Goal: Task Accomplishment & Management: Complete application form

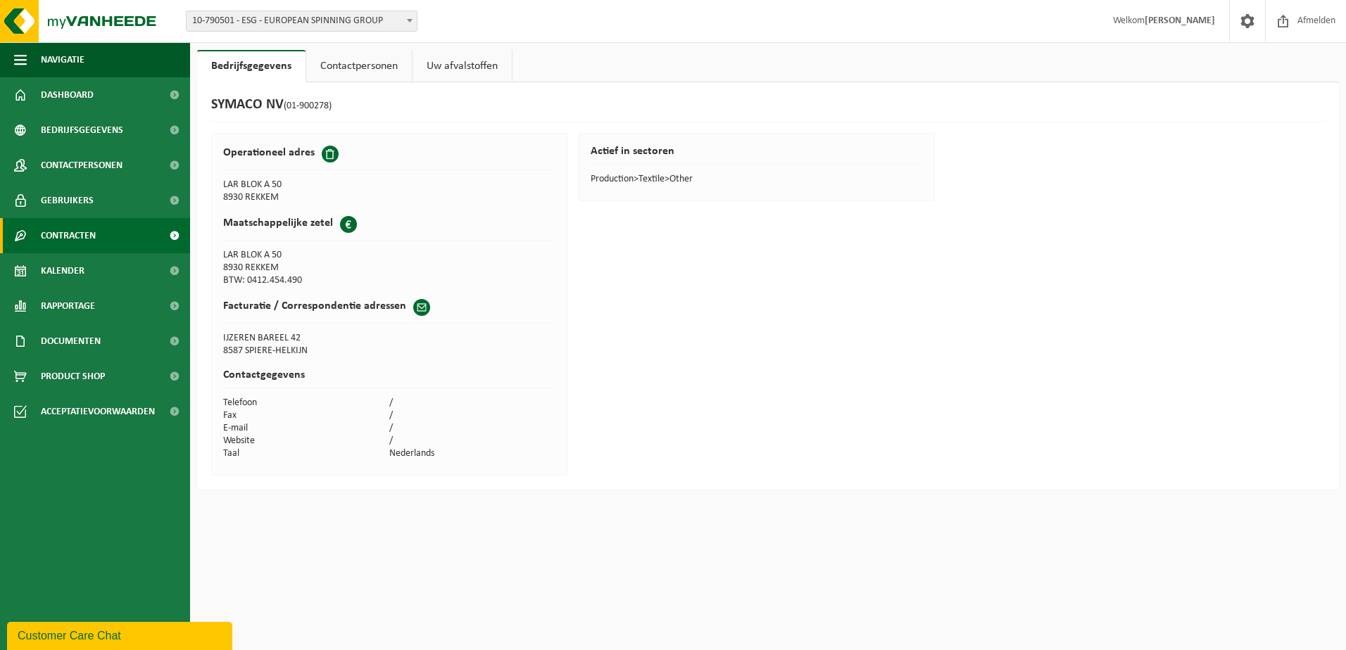
click at [106, 239] on link "Contracten" at bounding box center [95, 235] width 190 height 35
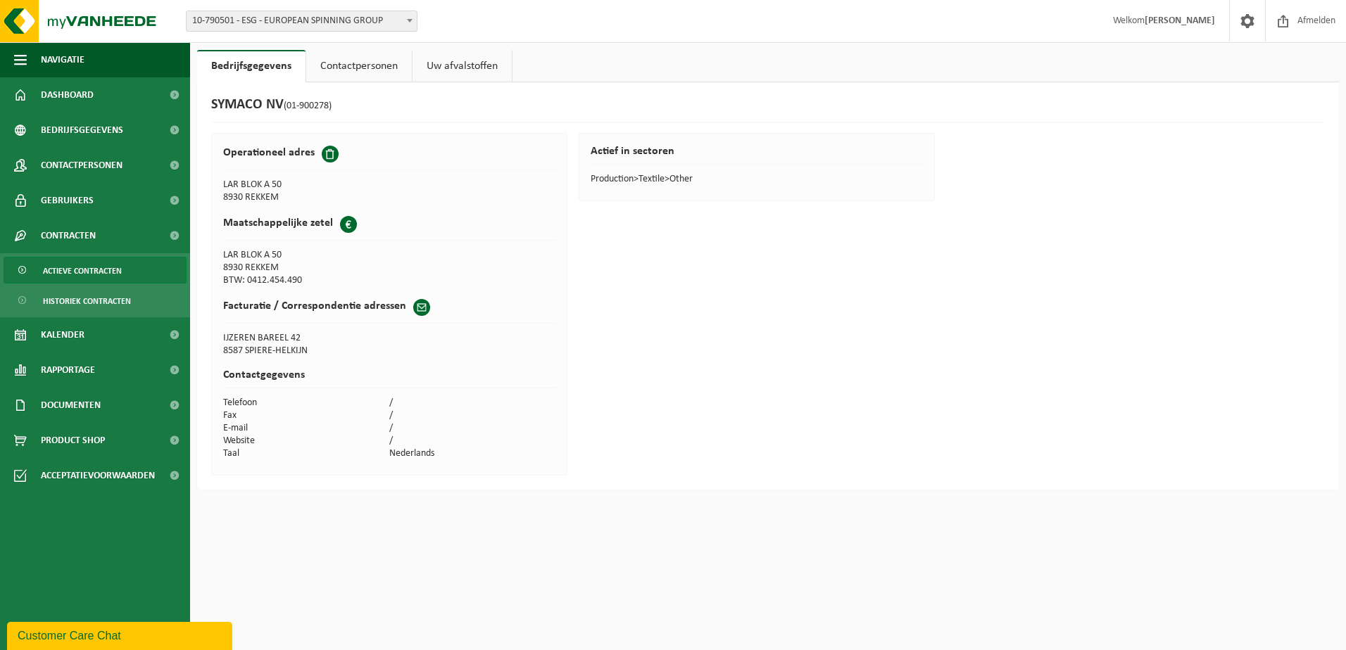
click at [108, 268] on span "Actieve contracten" at bounding box center [82, 271] width 79 height 27
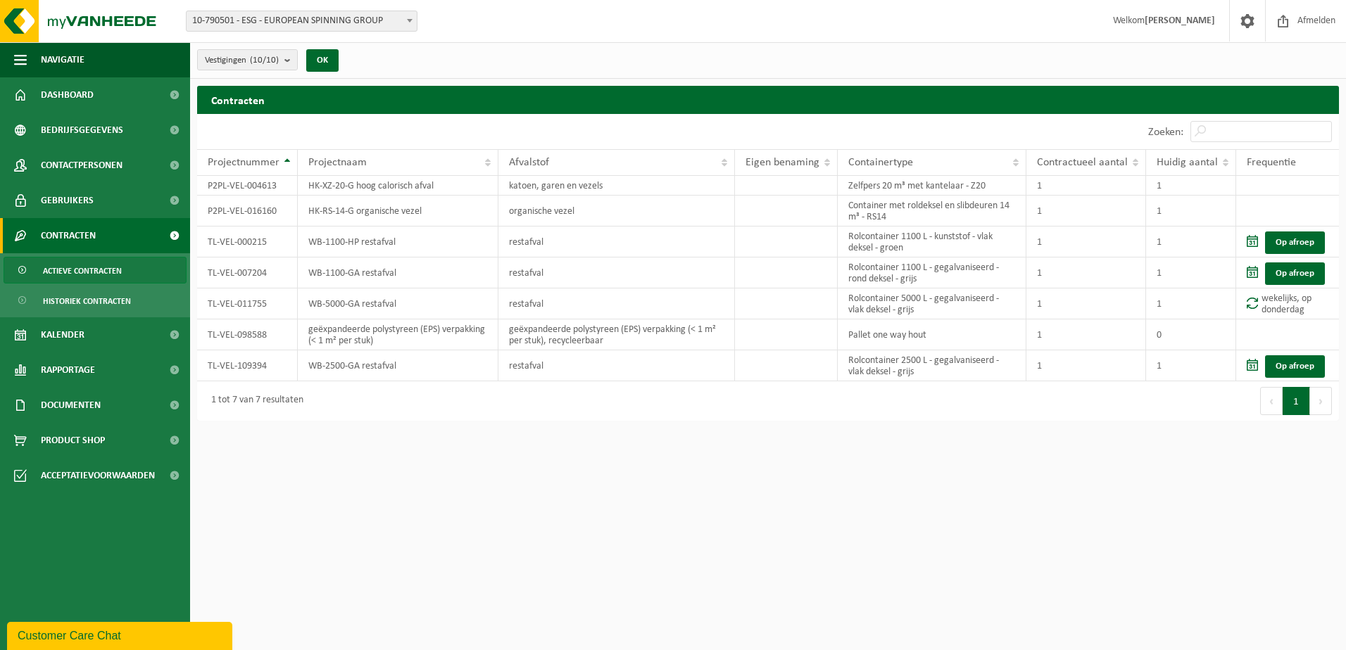
click at [341, 19] on span "10-790501 - ESG - EUROPEAN SPINNING GROUP" at bounding box center [302, 21] width 230 height 20
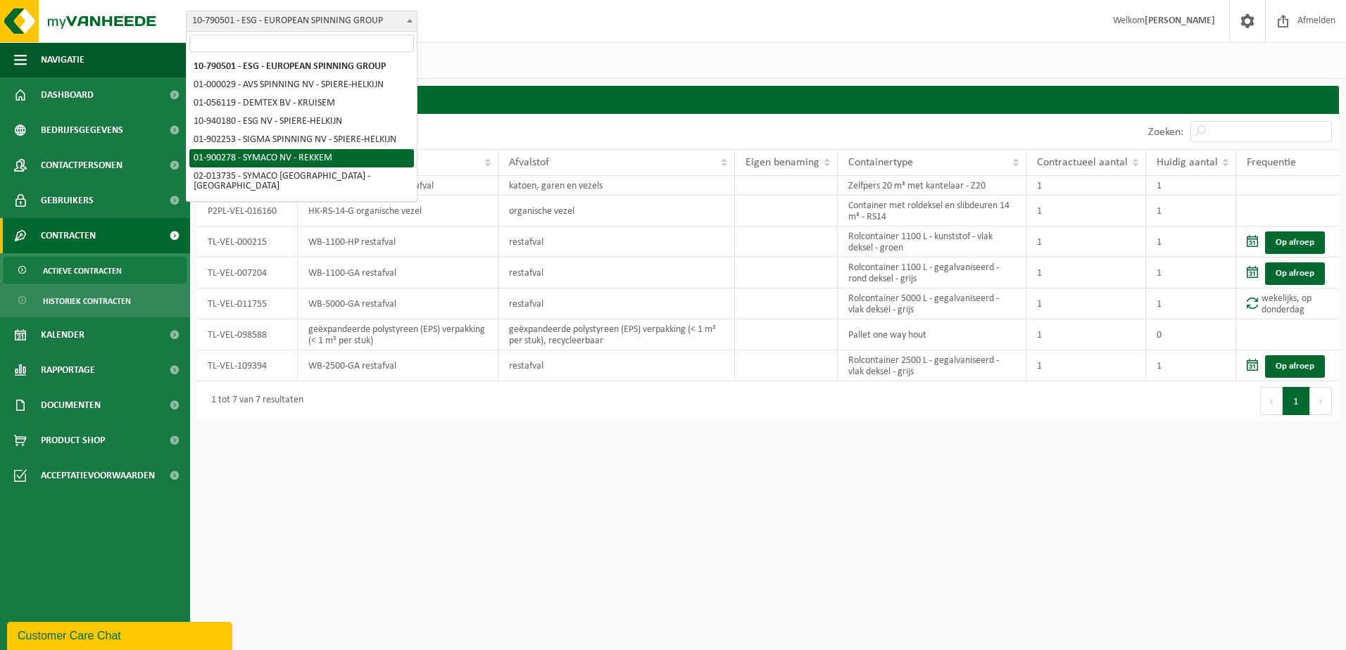
select select "14705"
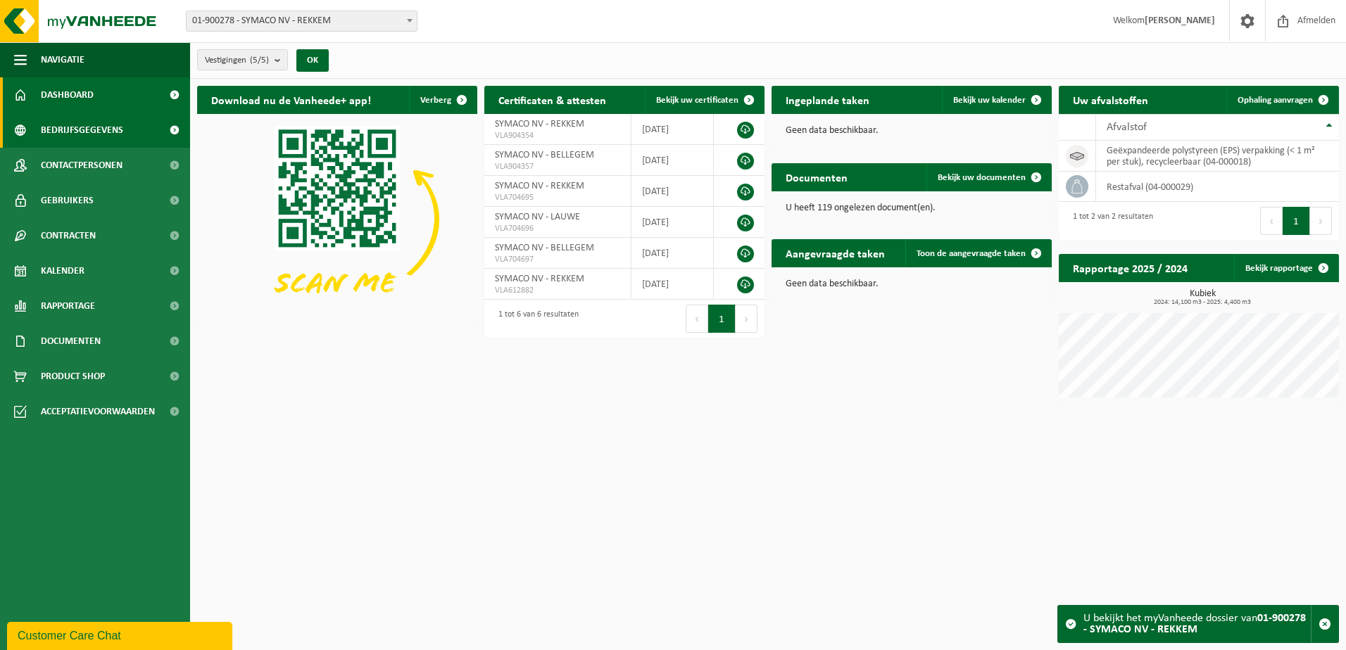
click at [72, 125] on span "Bedrijfsgegevens" at bounding box center [82, 130] width 82 height 35
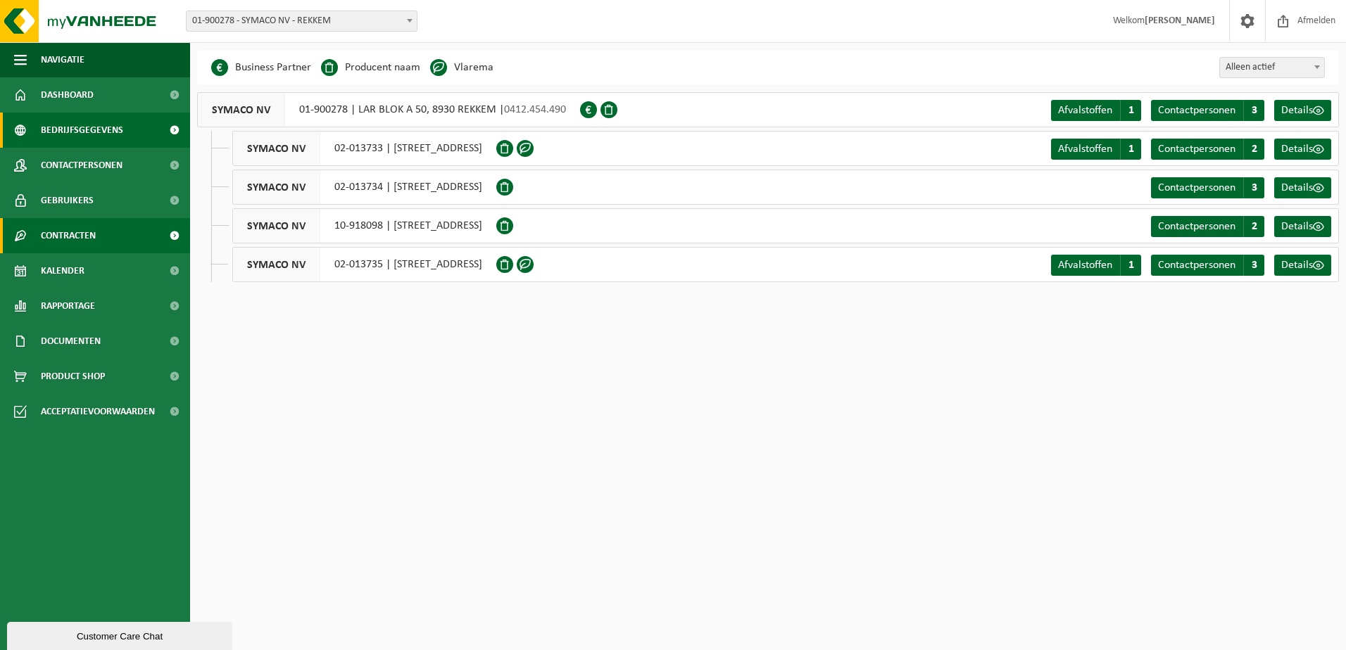
click at [98, 229] on link "Contracten" at bounding box center [95, 235] width 190 height 35
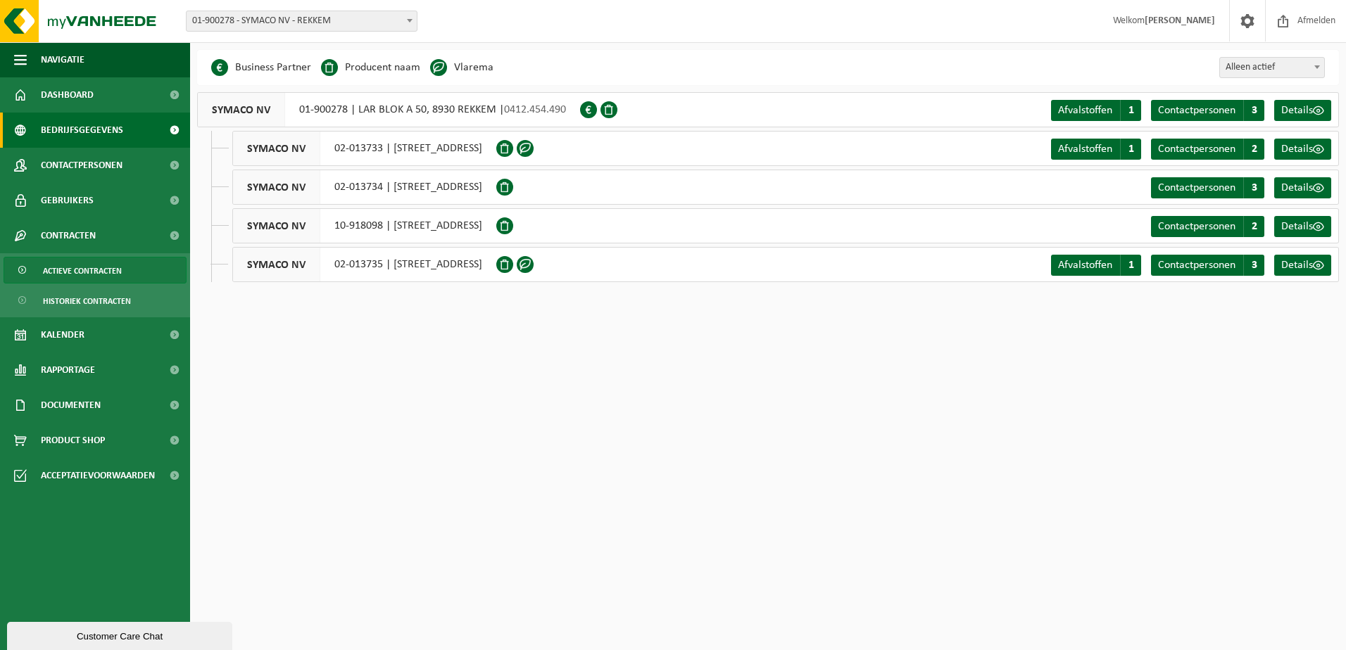
click at [99, 278] on span "Actieve contracten" at bounding box center [82, 271] width 79 height 27
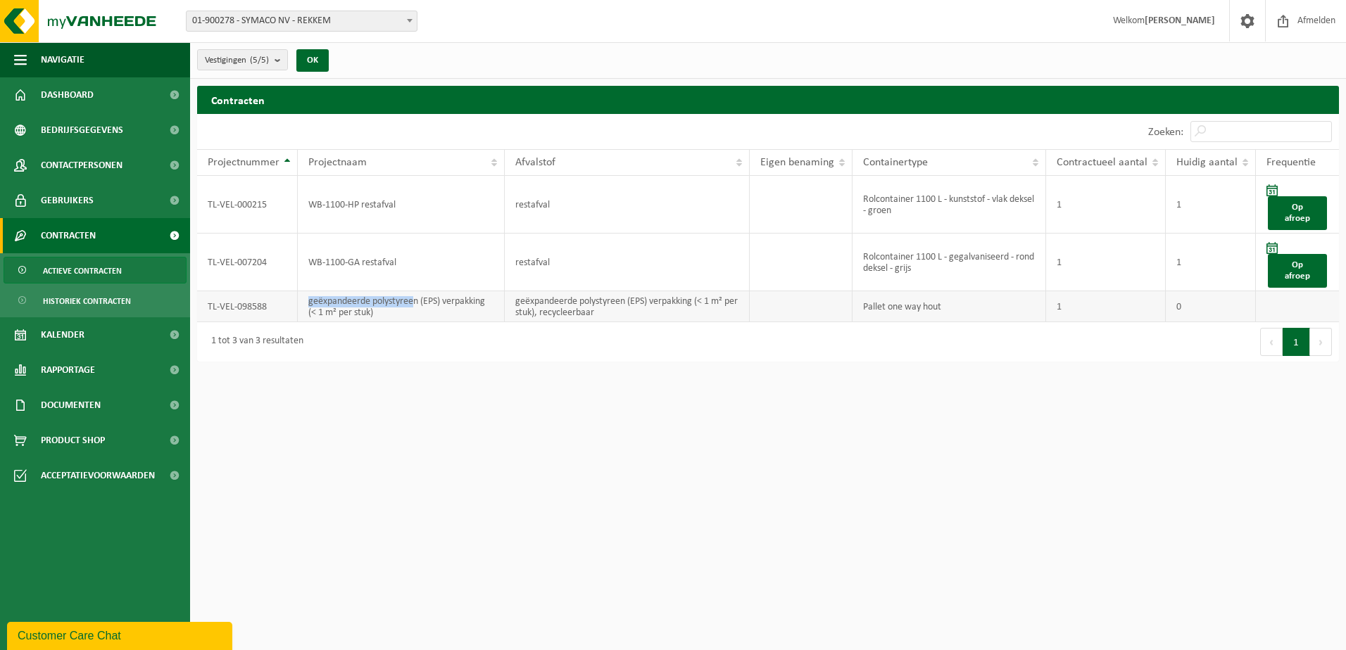
drag, startPoint x: 308, startPoint y: 303, endPoint x: 415, endPoint y: 299, distance: 106.3
click at [414, 299] on td "geëxpandeerde polystyreen (EPS) verpakking (< 1 m² per stuk)" at bounding box center [401, 306] width 207 height 31
drag, startPoint x: 415, startPoint y: 299, endPoint x: 392, endPoint y: 301, distance: 22.6
click at [392, 301] on td "geëxpandeerde polystyreen (EPS) verpakking (< 1 m² per stuk)" at bounding box center [401, 306] width 207 height 31
drag, startPoint x: 308, startPoint y: 302, endPoint x: 417, endPoint y: 297, distance: 109.2
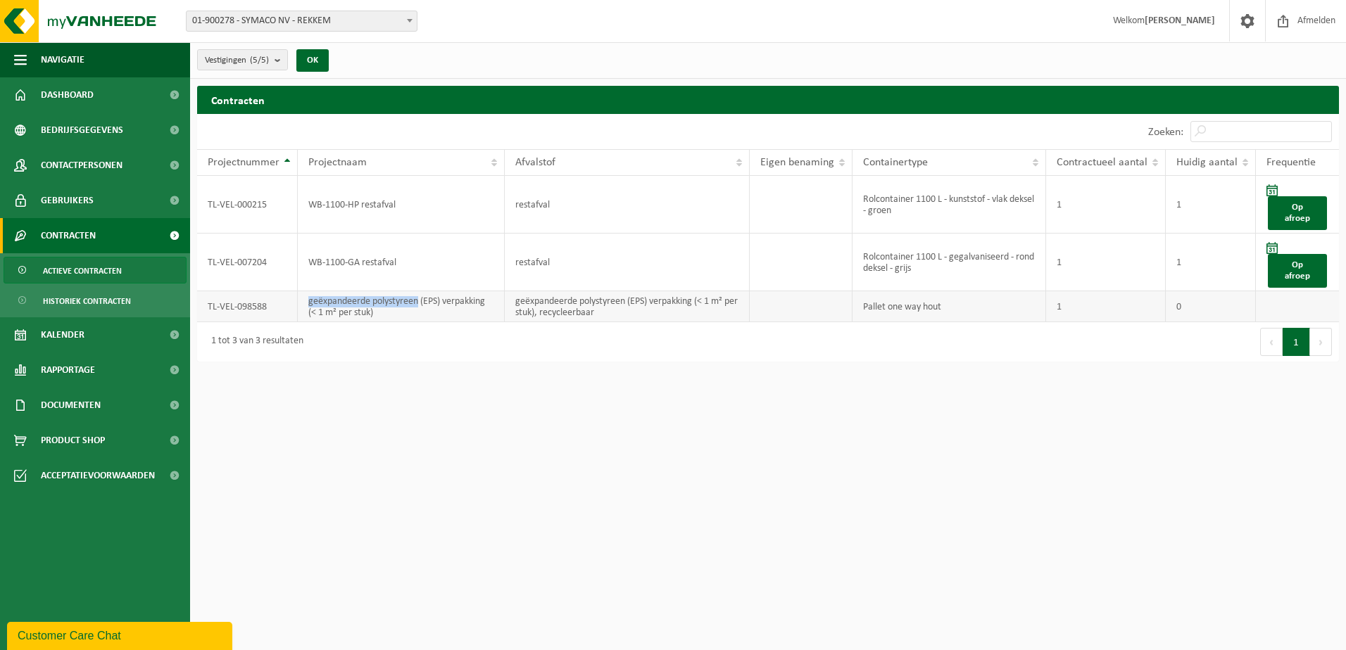
click at [417, 297] on td "geëxpandeerde polystyreen (EPS) verpakking (< 1 m² per stuk)" at bounding box center [401, 306] width 207 height 31
copy td "geëxpandeerde polystyreen"
drag, startPoint x: 1187, startPoint y: 305, endPoint x: 1177, endPoint y: 305, distance: 9.2
click at [1177, 305] on td "0" at bounding box center [1210, 306] width 90 height 31
drag, startPoint x: 1177, startPoint y: 305, endPoint x: 1180, endPoint y: 368, distance: 63.4
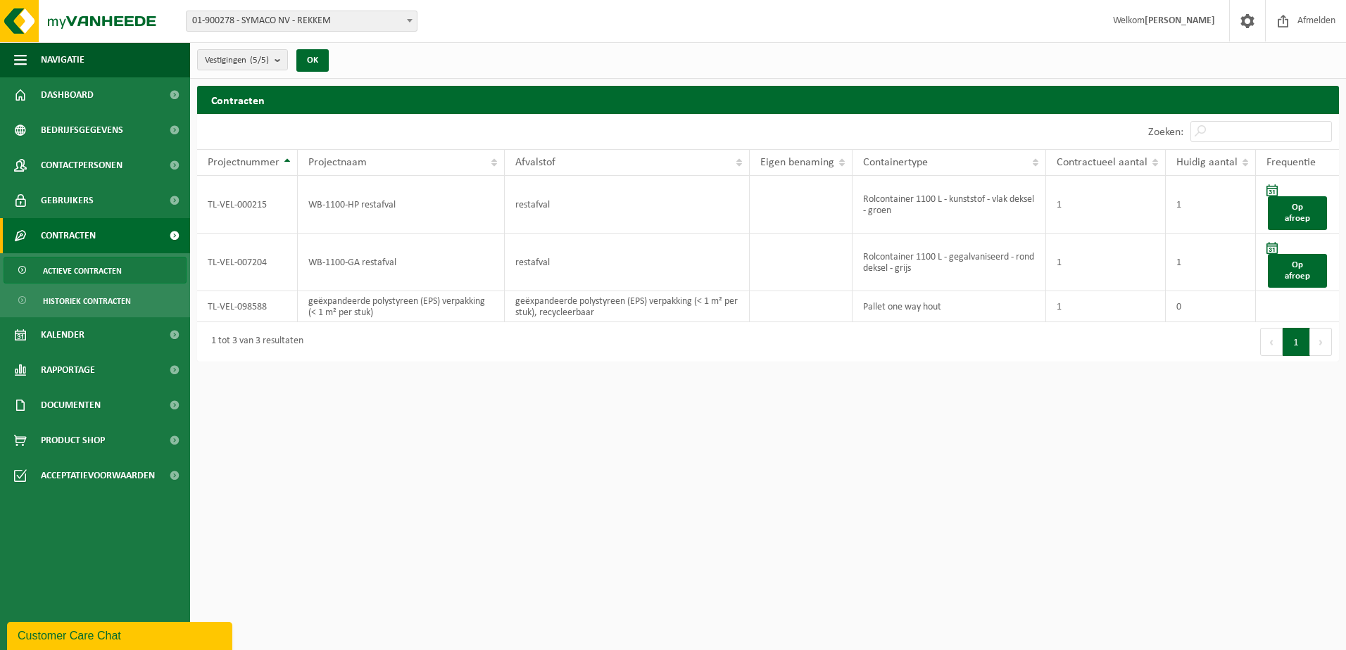
click at [1180, 373] on html "Vestiging: 10-790501 - ESG - EUROPEAN SPINNING GROUP 01-000029 - AVS SPINNING N…" at bounding box center [673, 325] width 1346 height 650
click at [611, 310] on td "geëxpandeerde polystyreen (EPS) verpakking (< 1 m² per stuk), recycleerbaar" at bounding box center [627, 306] width 245 height 31
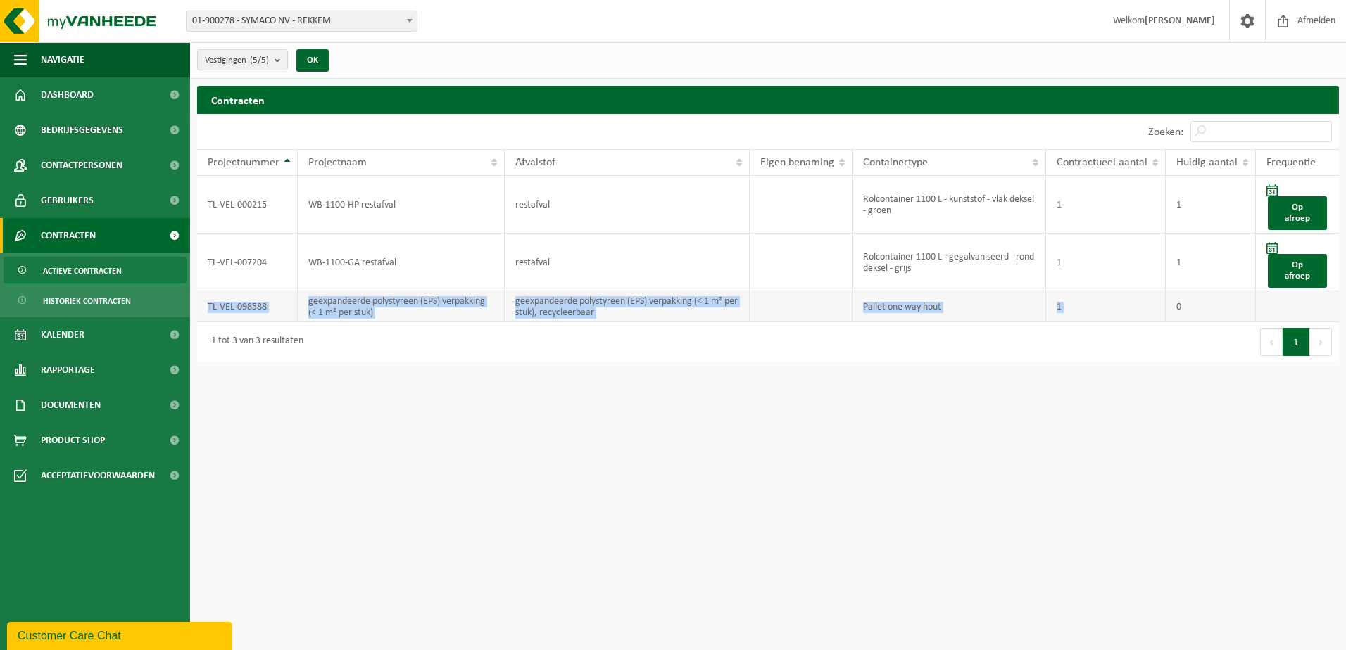
drag, startPoint x: 208, startPoint y: 305, endPoint x: 1167, endPoint y: 311, distance: 958.6
click at [1167, 311] on tr "TL-VEL-098588 geëxpandeerde polystyreen (EPS) verpakking (< 1 m² per stuk) geëx…" at bounding box center [768, 306] width 1142 height 31
click at [924, 305] on td "Pallet one way hout" at bounding box center [949, 306] width 194 height 31
drag, startPoint x: 865, startPoint y: 305, endPoint x: 949, endPoint y: 306, distance: 83.8
click at [949, 306] on td "Pallet one way hout" at bounding box center [949, 306] width 194 height 31
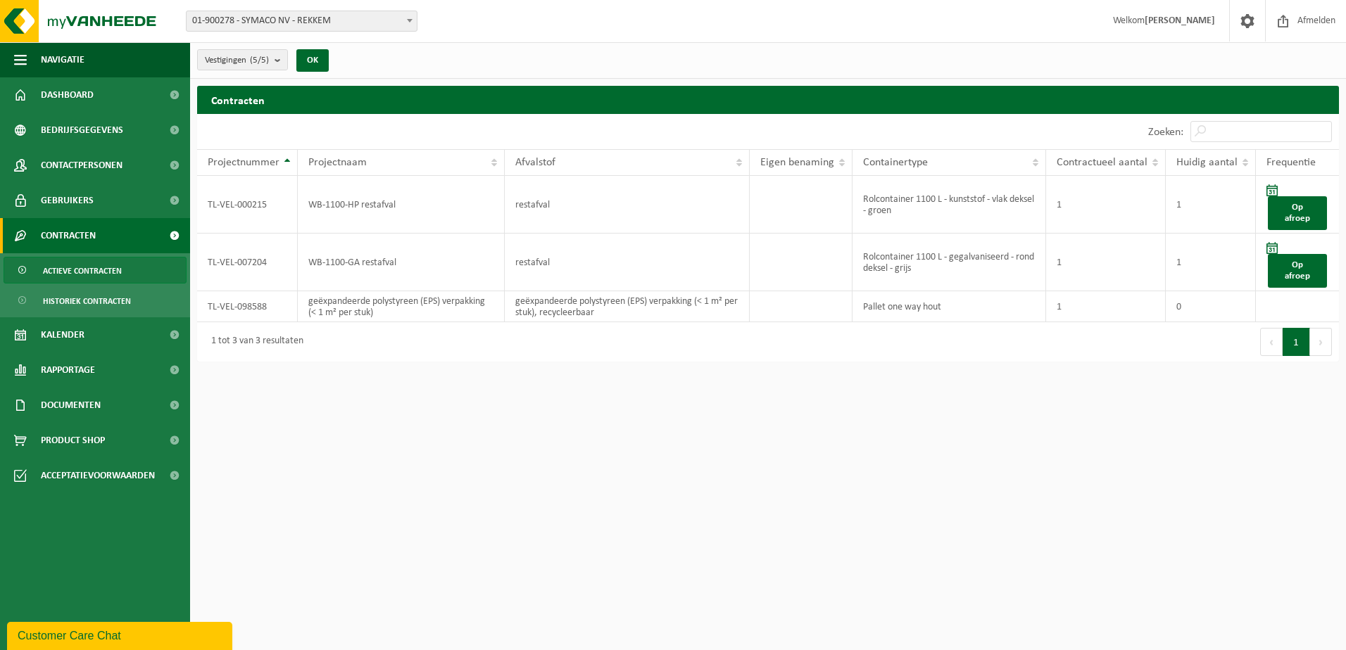
drag, startPoint x: 949, startPoint y: 306, endPoint x: 971, endPoint y: 394, distance: 90.8
click at [971, 394] on html "Vestiging: 10-790501 - ESG - EUROPEAN SPINNING GROUP 01-000029 - AVS SPINNING N…" at bounding box center [673, 325] width 1346 height 650
click at [100, 86] on link "Dashboard" at bounding box center [95, 94] width 190 height 35
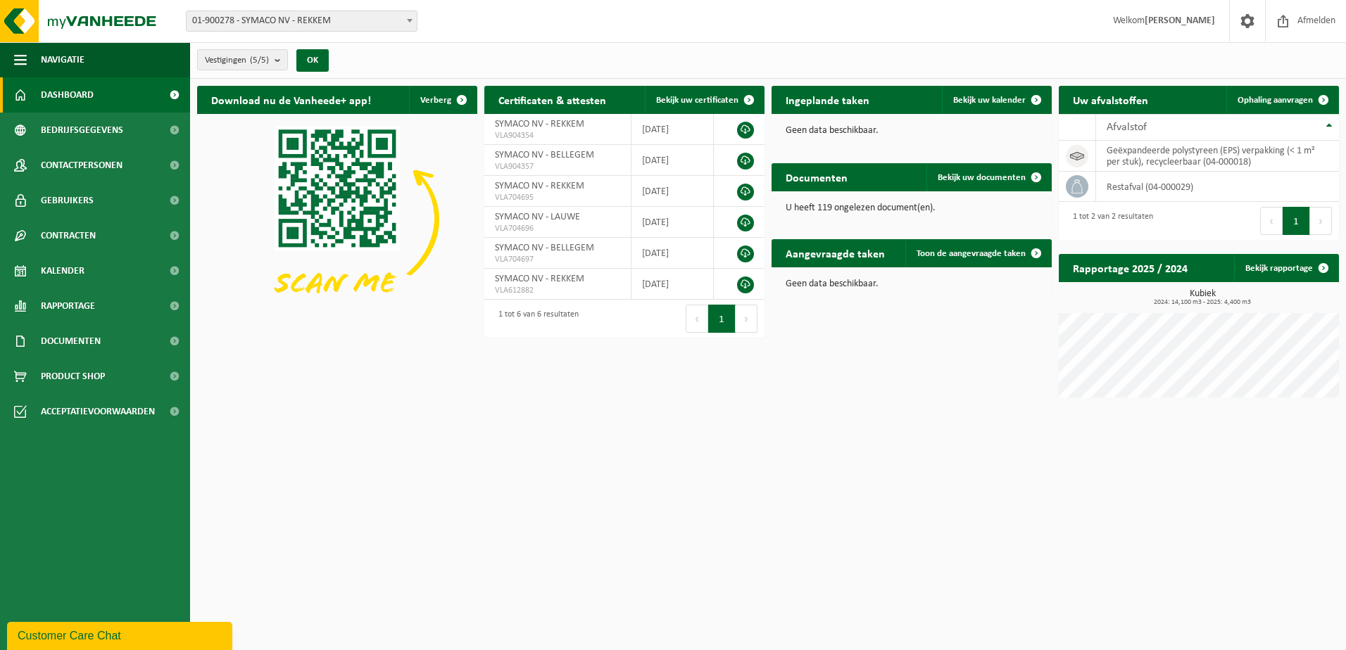
click at [374, 13] on span "01-900278 - SYMACO NV - REKKEM" at bounding box center [302, 21] width 230 height 20
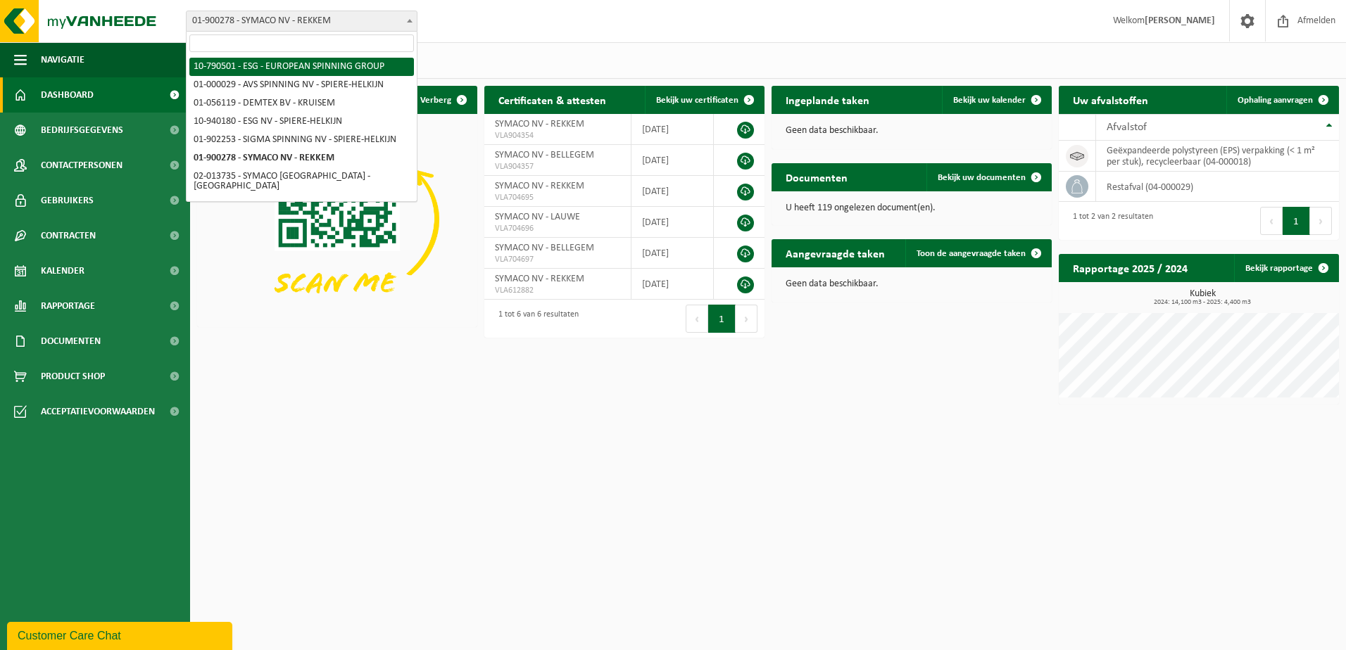
select select "29962"
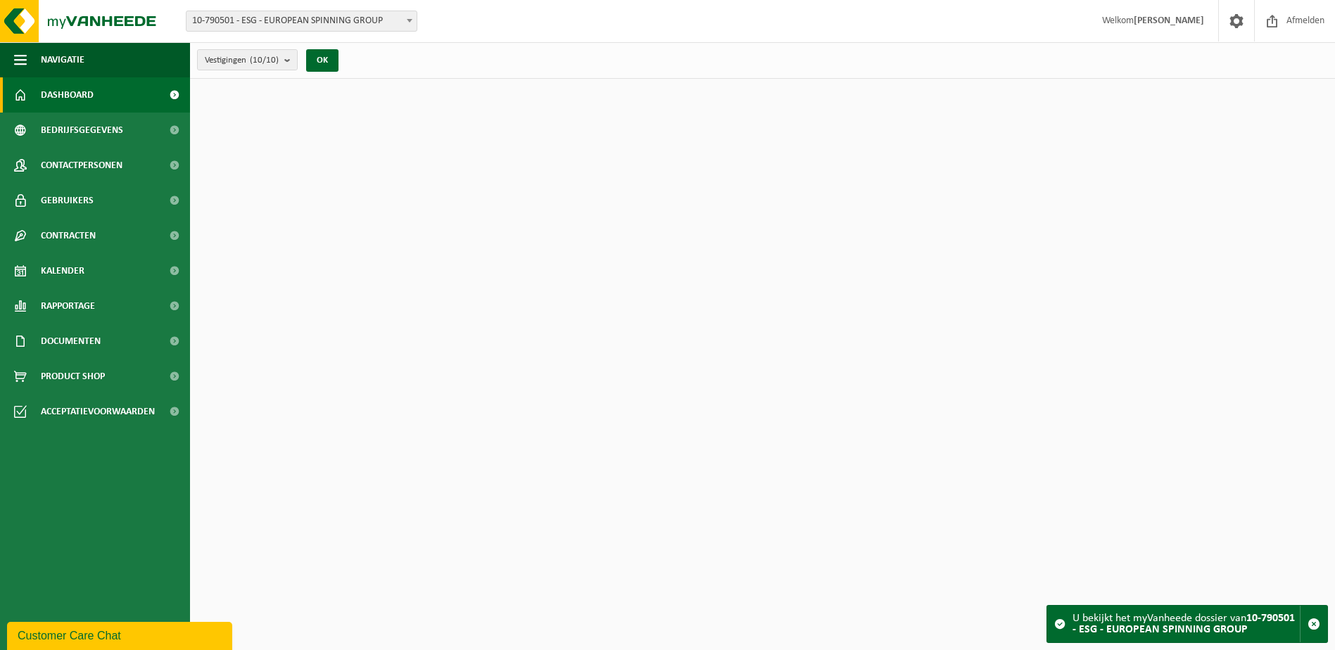
click at [30, 108] on link "Dashboard" at bounding box center [95, 94] width 190 height 35
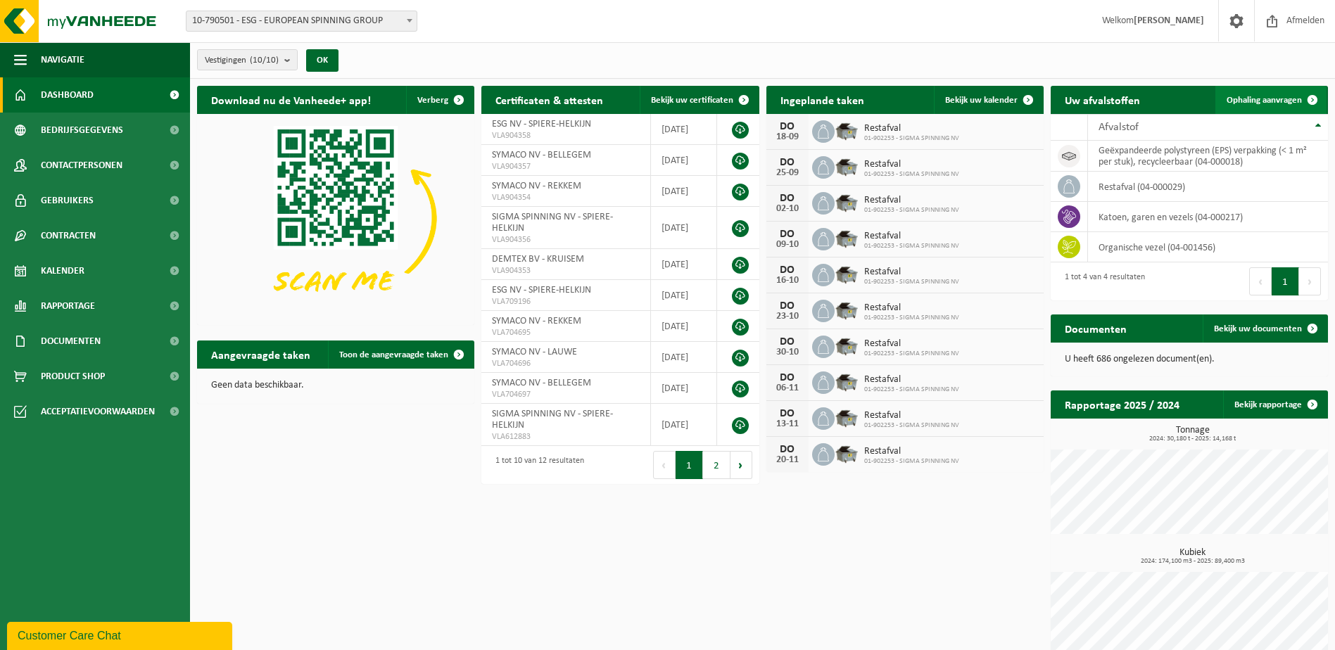
click at [1284, 101] on span "Ophaling aanvragen" at bounding box center [1264, 100] width 75 height 9
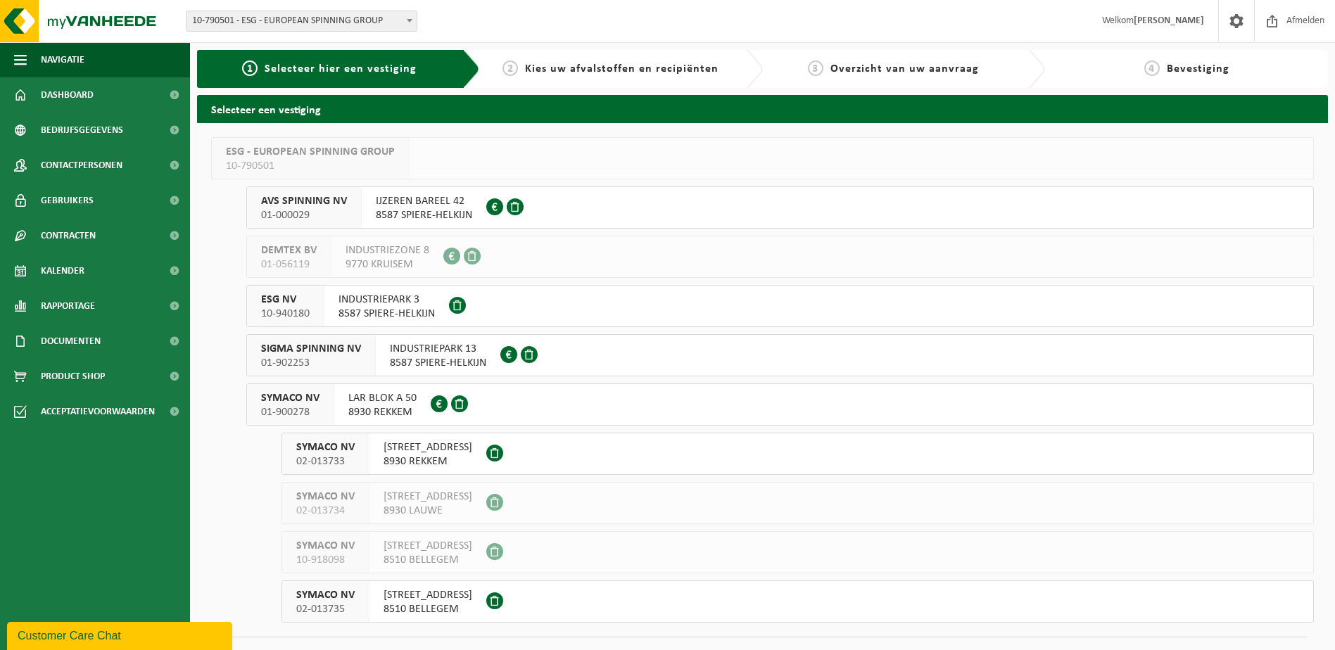
click at [393, 198] on span "IJZEREN BAREEL 42" at bounding box center [424, 201] width 96 height 14
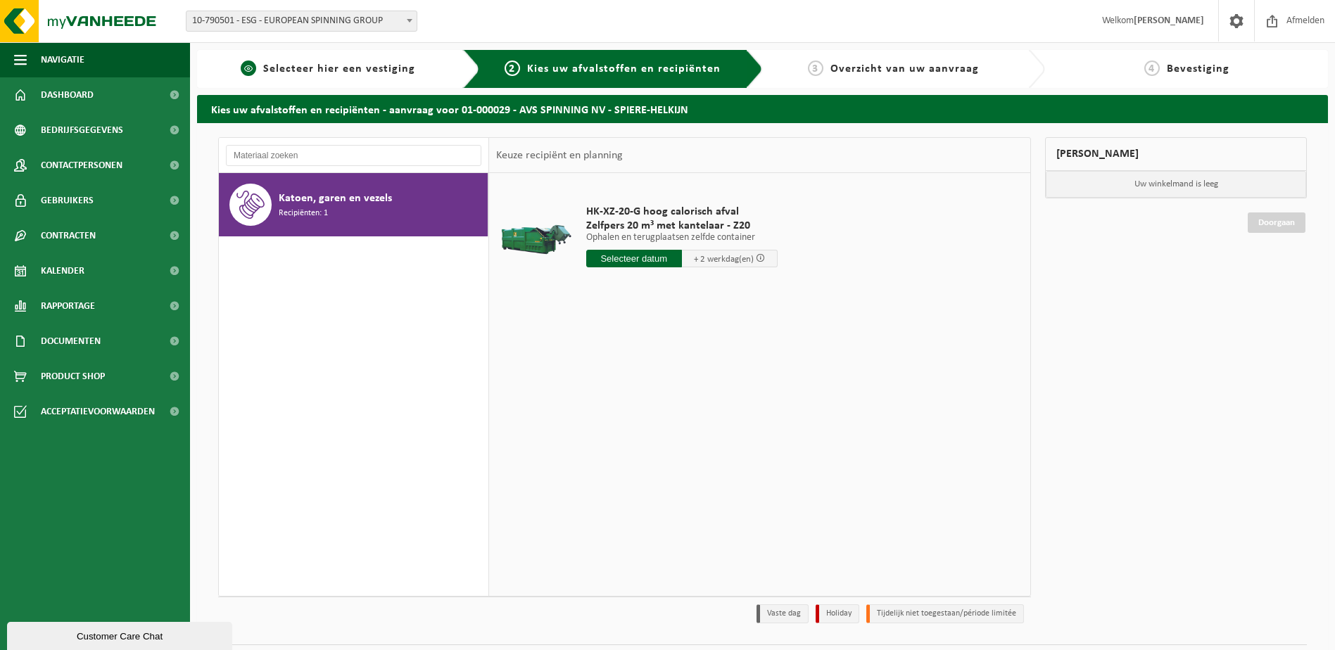
click at [331, 64] on span "Selecteer hier een vestiging" at bounding box center [339, 68] width 152 height 11
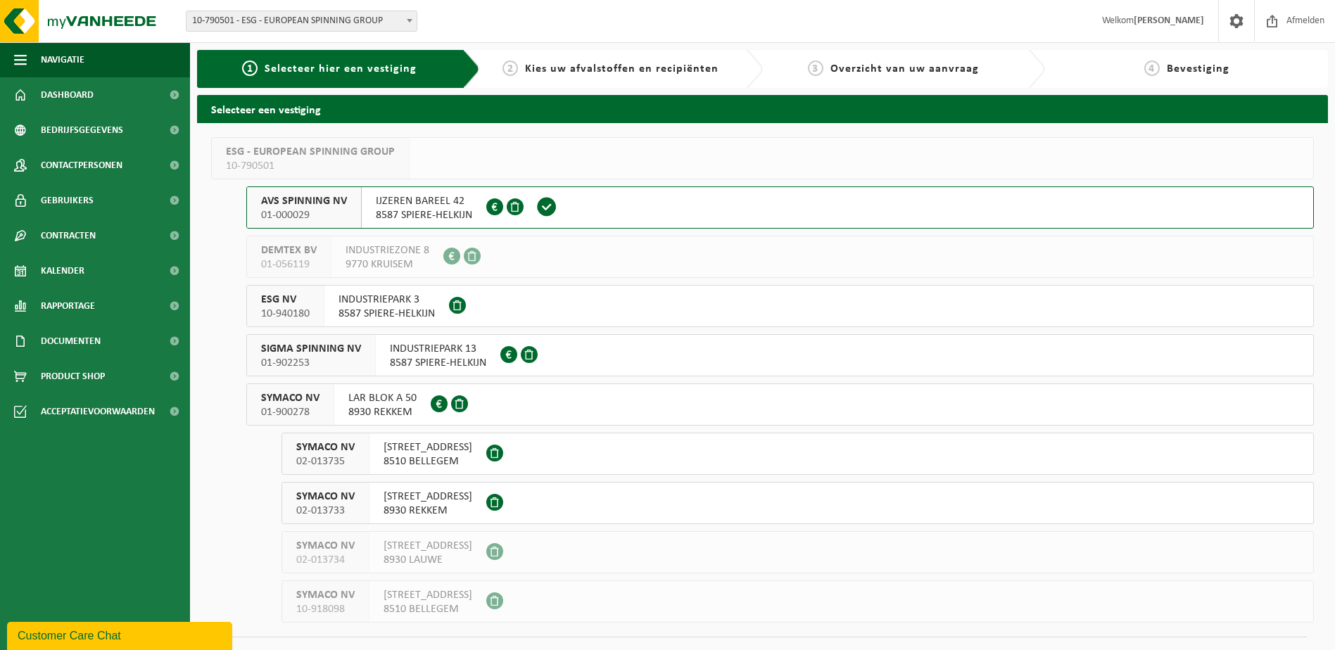
click at [374, 307] on span "8587 SPIERE-HELKIJN" at bounding box center [387, 314] width 96 height 14
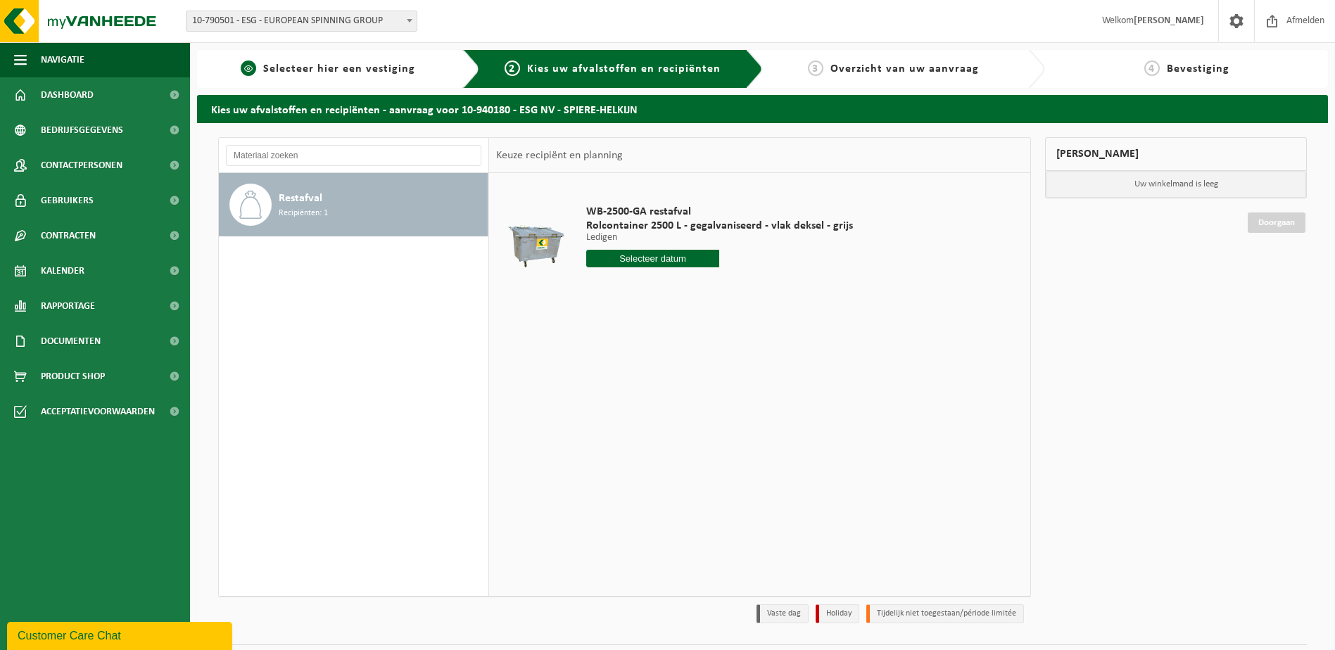
click at [350, 73] on span "Selecteer hier een vestiging" at bounding box center [339, 68] width 152 height 11
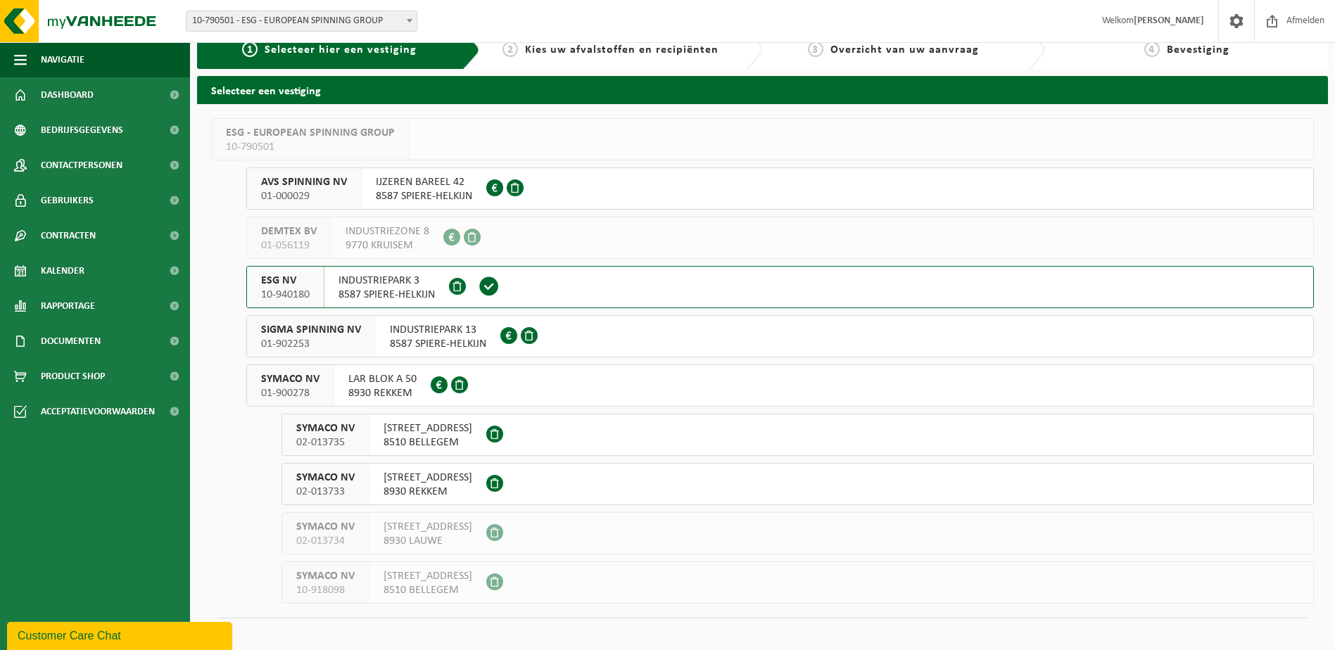
scroll to position [30, 0]
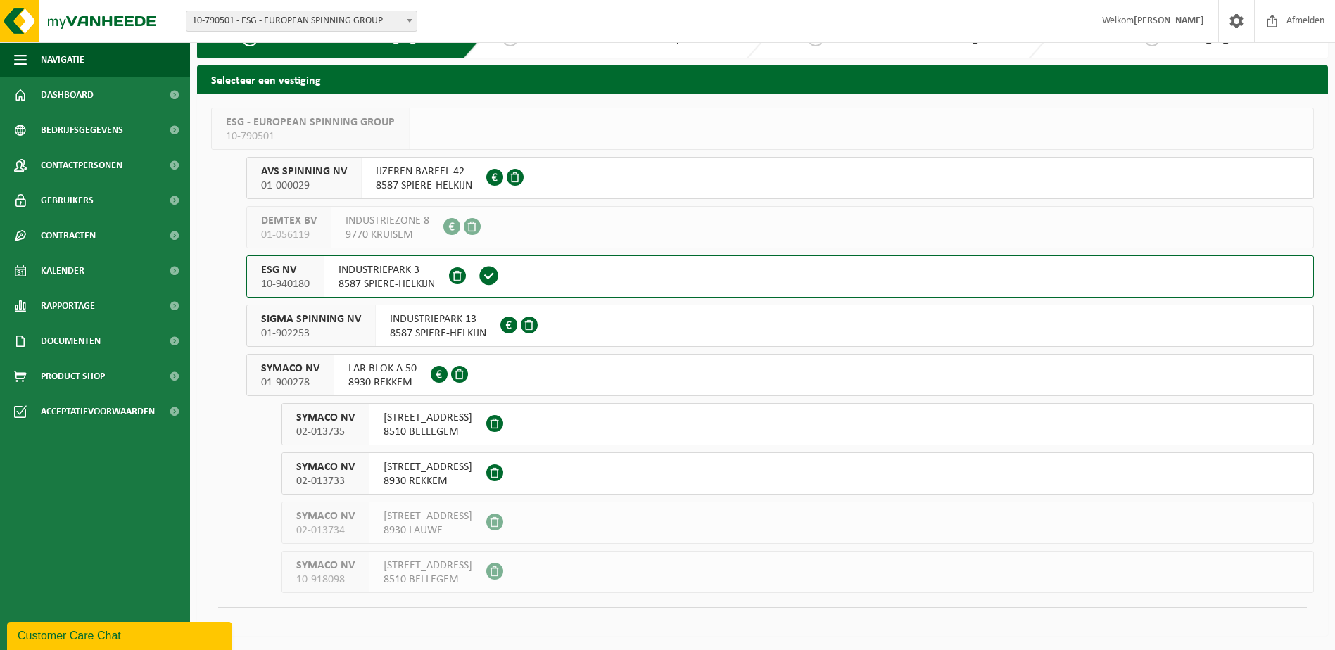
click at [365, 317] on div "SIGMA SPINNING NV 01-902253" at bounding box center [311, 325] width 129 height 41
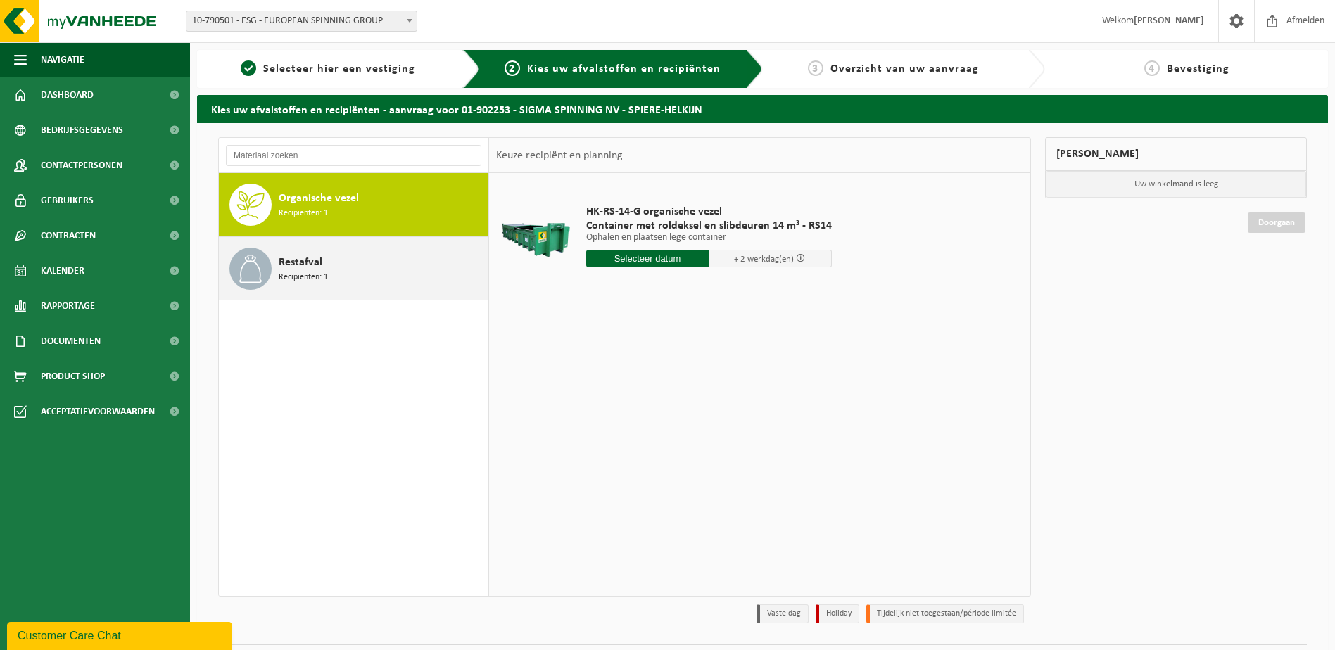
click at [327, 253] on div "Restafval Recipiënten: 1" at bounding box center [382, 269] width 206 height 42
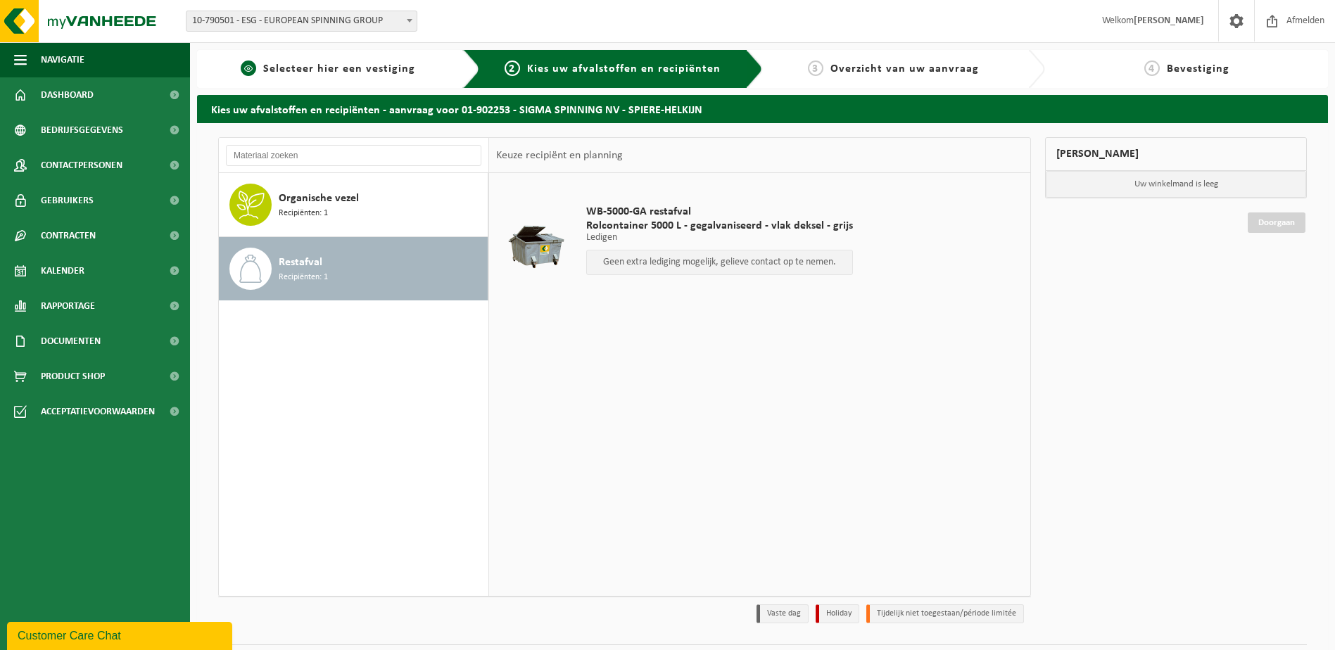
click at [319, 70] on span "Selecteer hier een vestiging" at bounding box center [339, 68] width 152 height 11
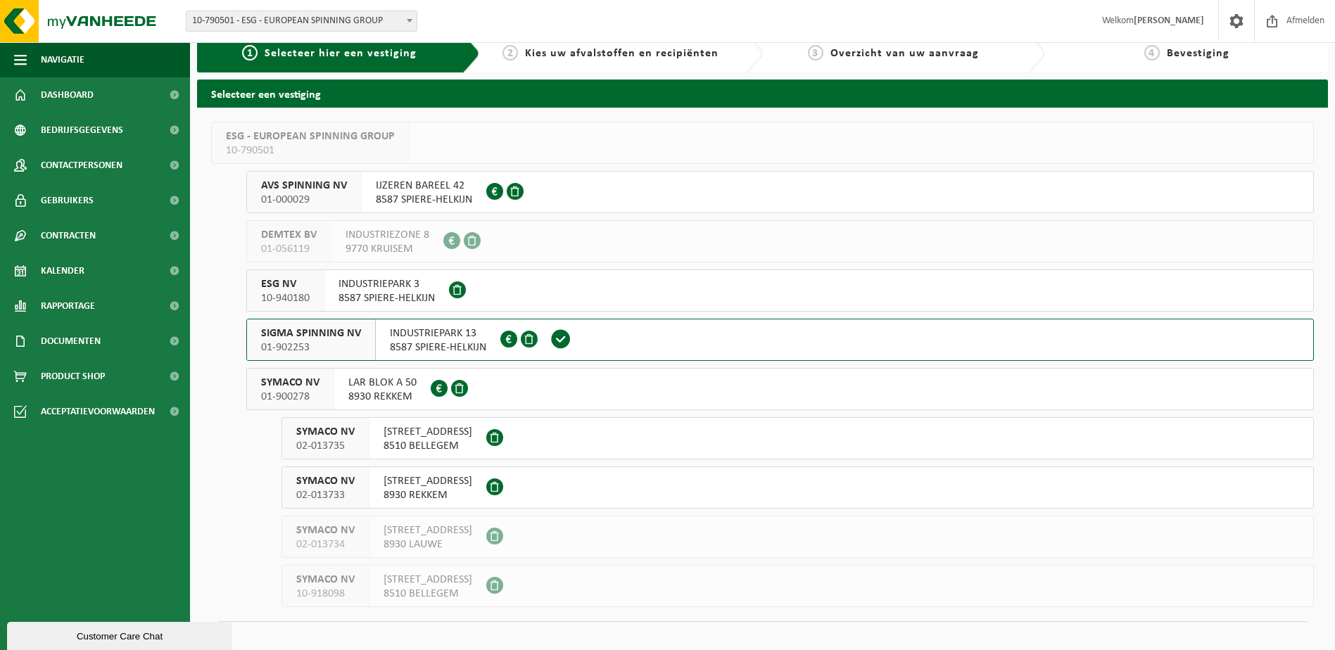
scroll to position [30, 0]
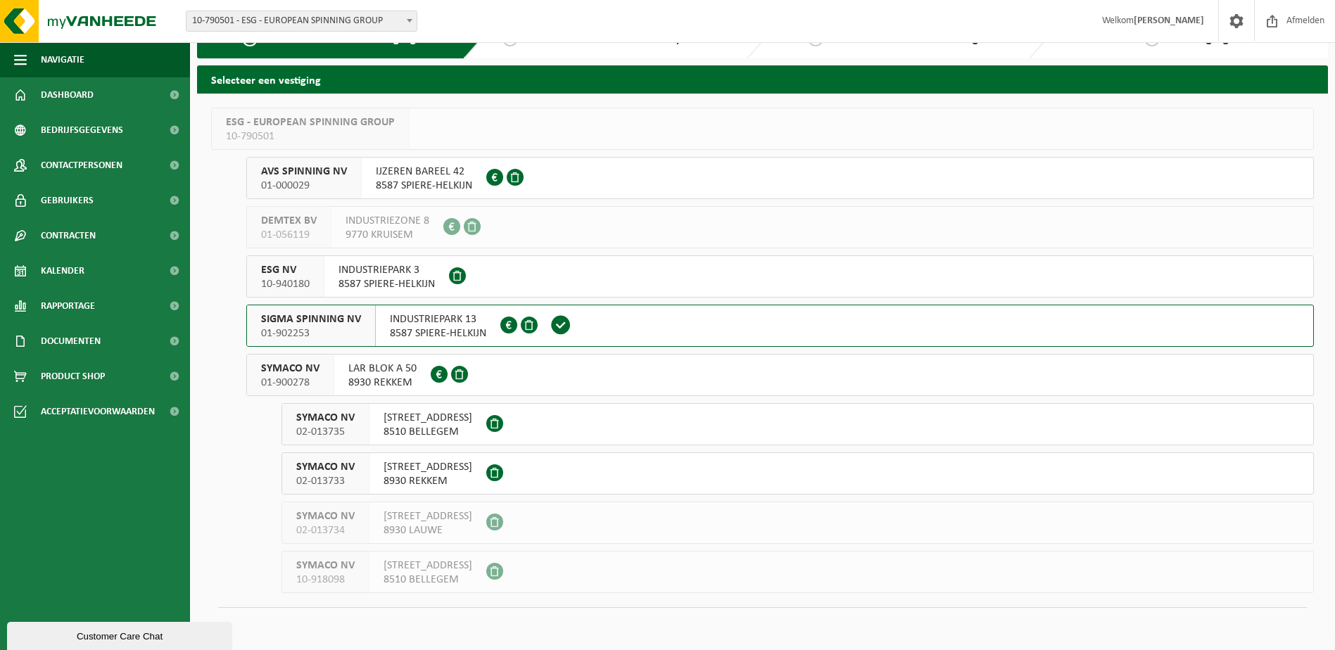
click at [398, 381] on span "8930 REKKEM" at bounding box center [382, 383] width 68 height 14
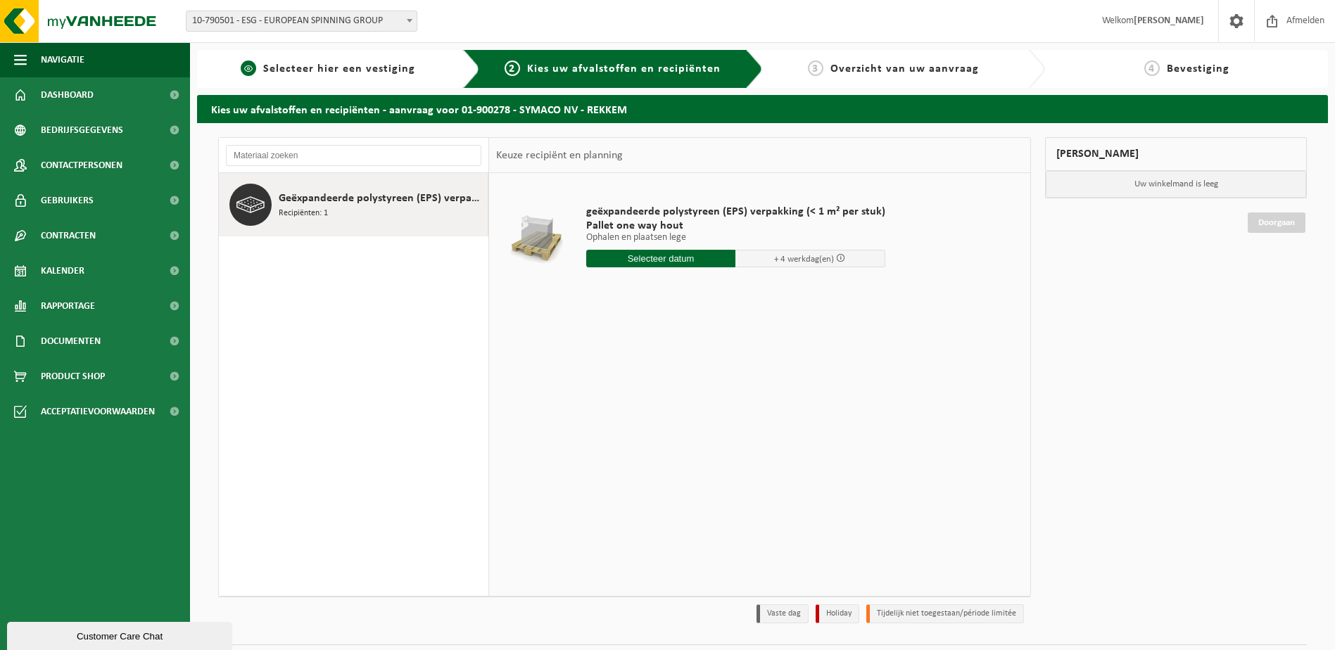
click at [345, 75] on link "1 Selecteer hier een vestiging" at bounding box center [328, 69] width 248 height 17
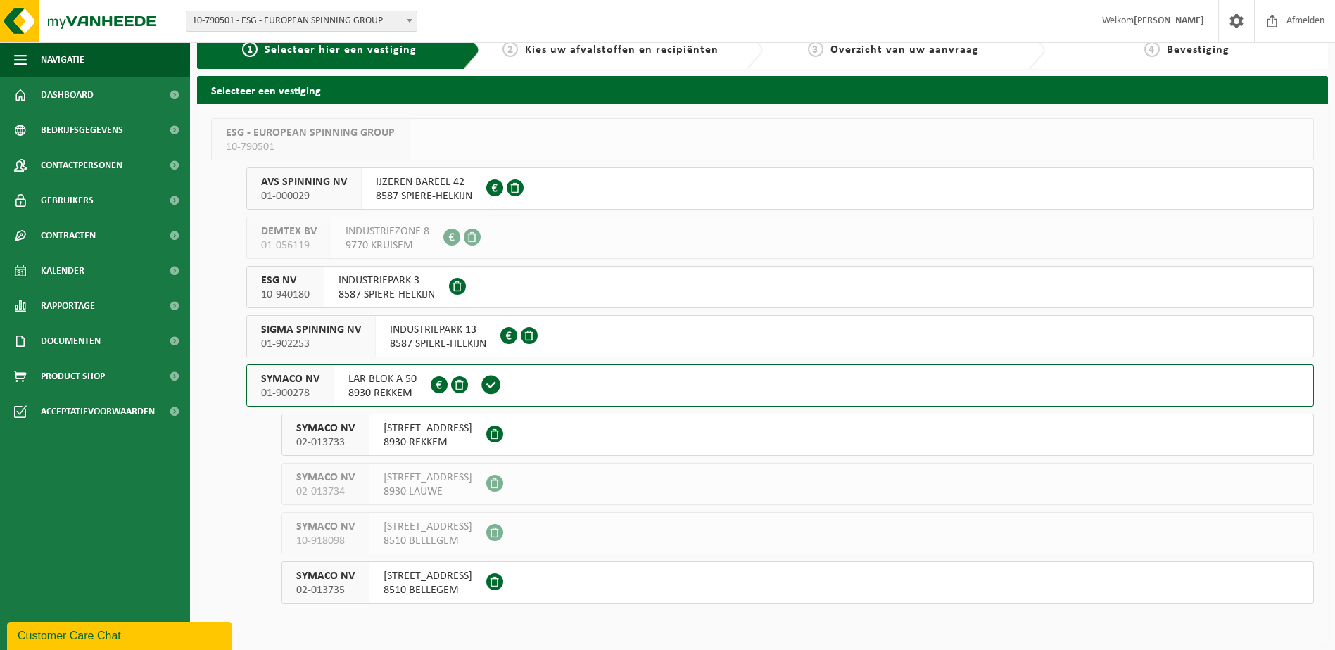
scroll to position [30, 0]
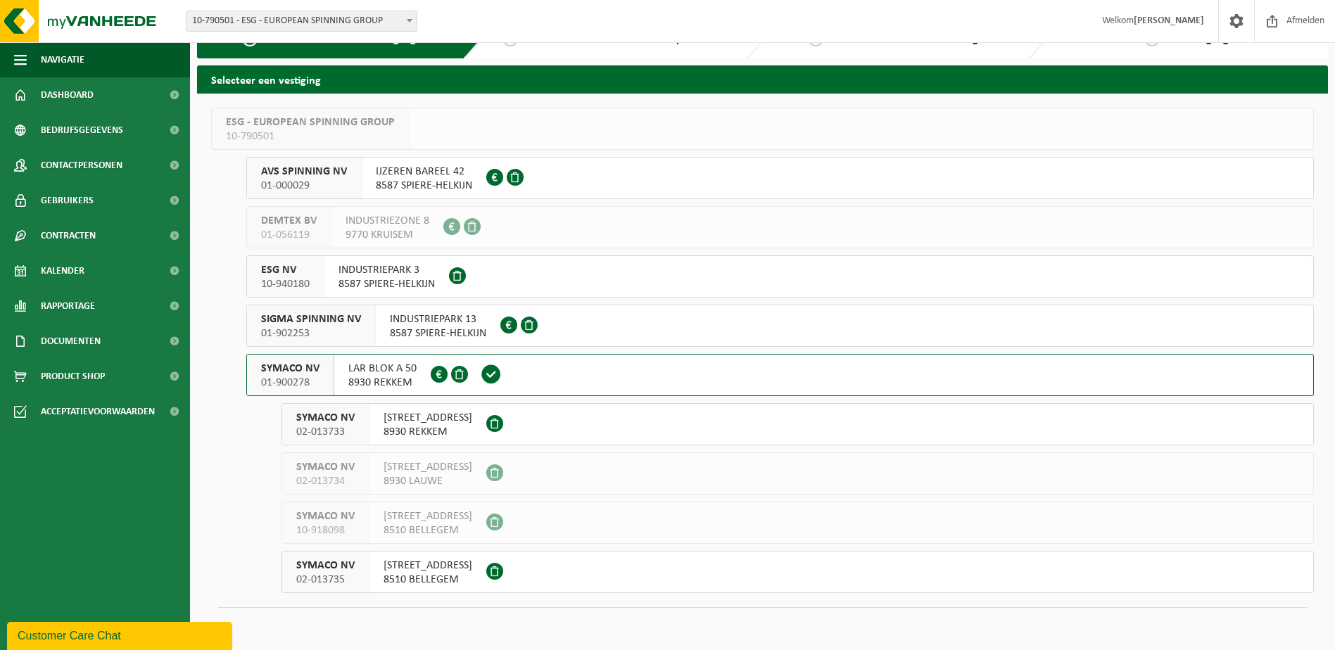
click at [414, 422] on span "[STREET_ADDRESS]" at bounding box center [428, 418] width 89 height 14
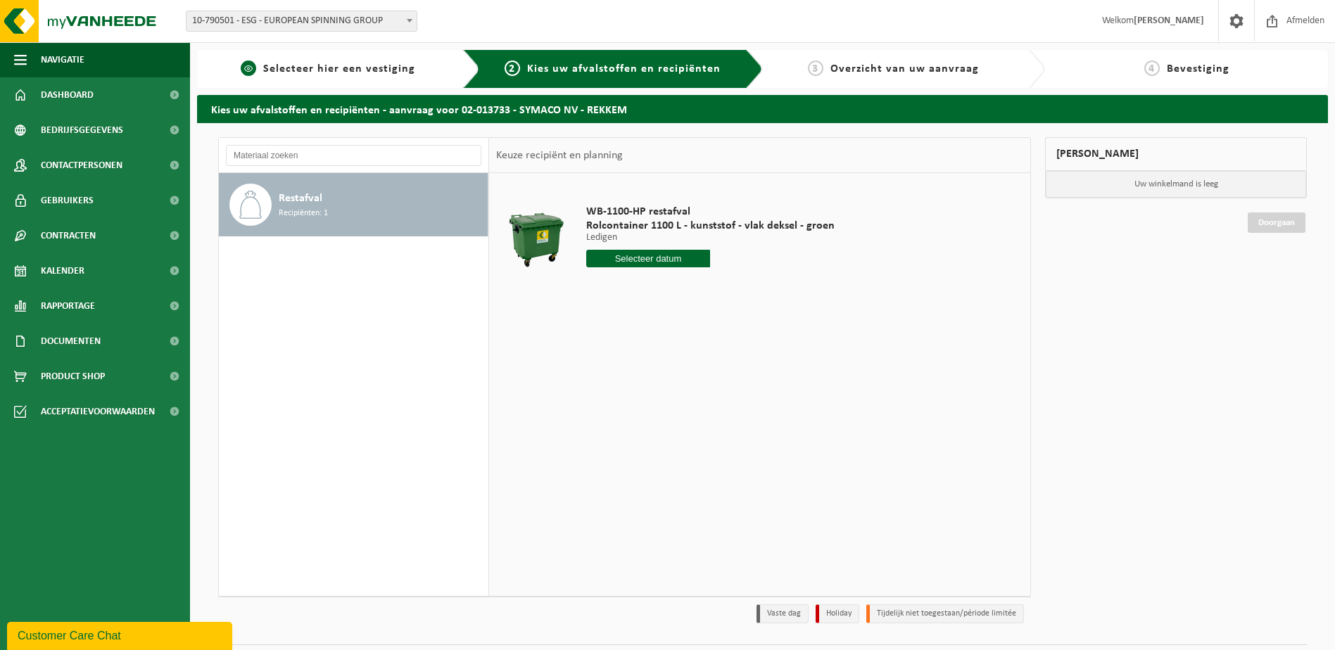
click at [348, 63] on span "Selecteer hier een vestiging" at bounding box center [339, 68] width 152 height 11
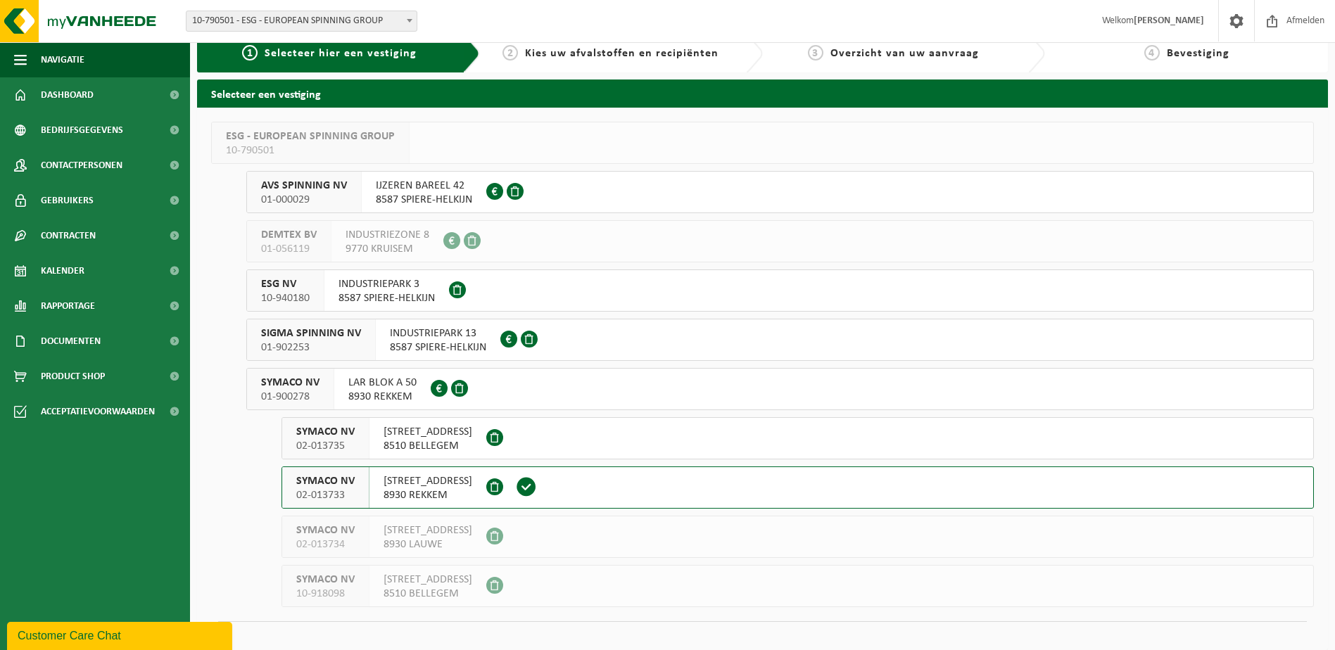
scroll to position [30, 0]
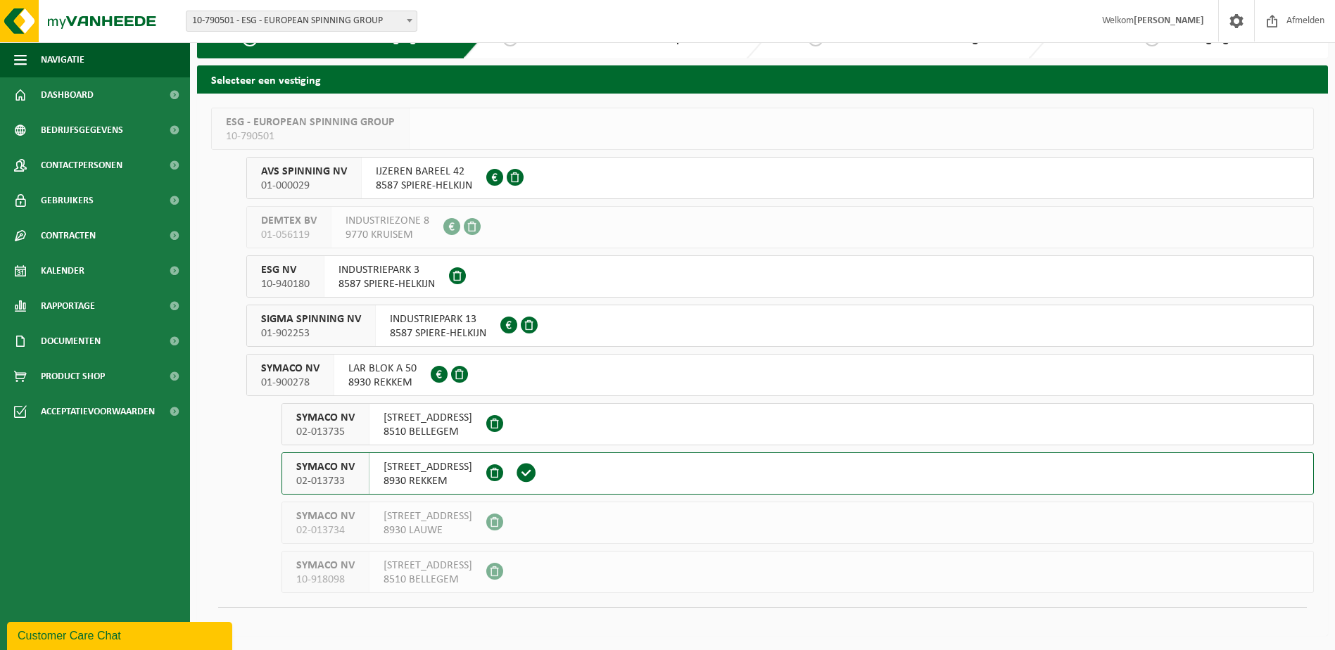
click at [347, 424] on span "SYMACO NV" at bounding box center [325, 418] width 58 height 14
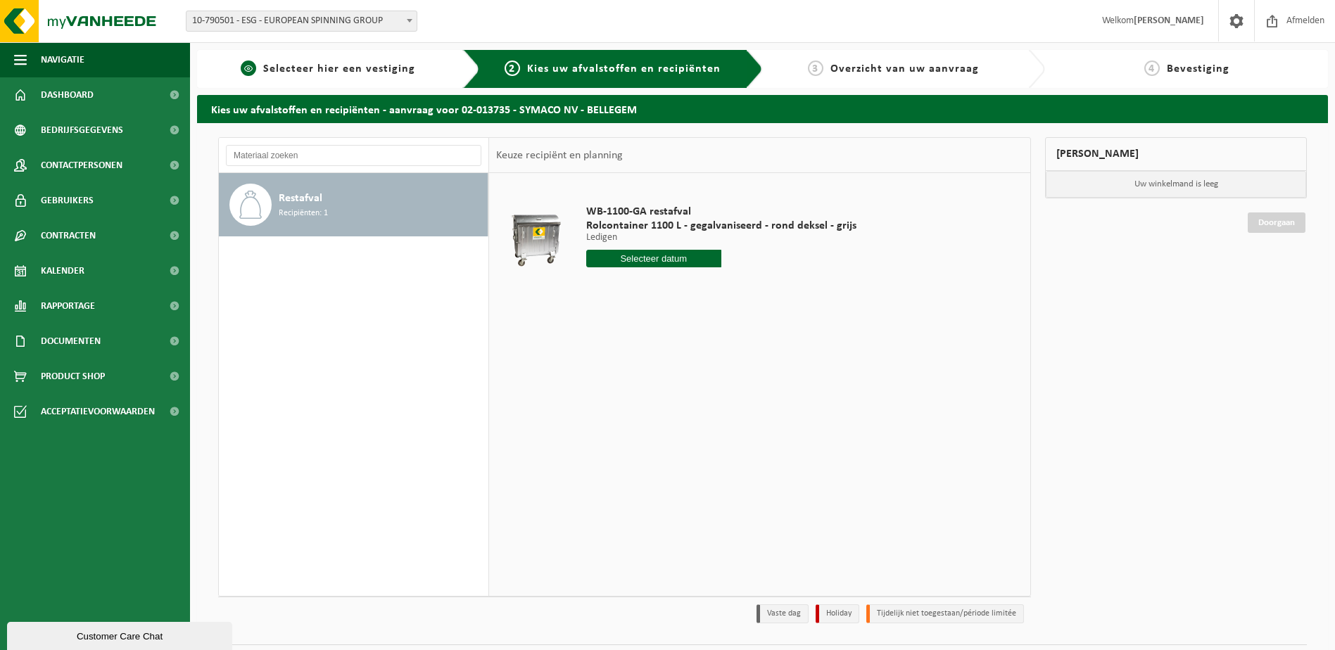
click at [296, 68] on span "Selecteer hier een vestiging" at bounding box center [339, 68] width 152 height 11
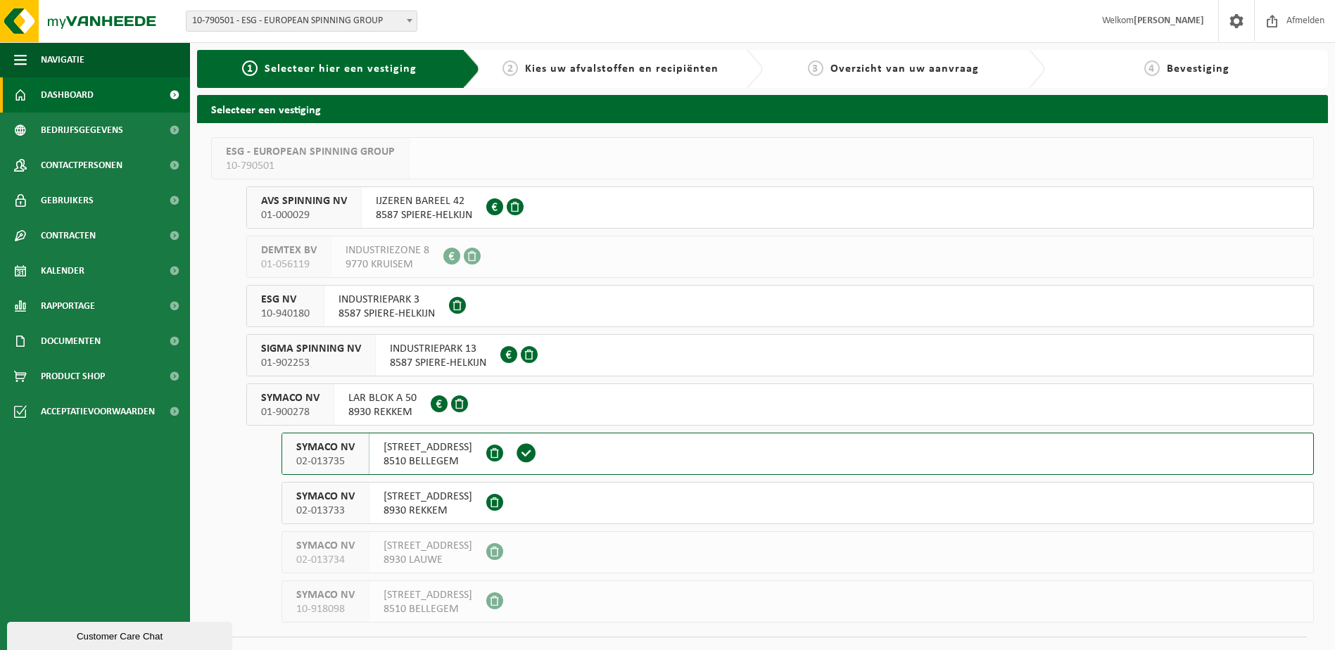
click at [93, 90] on span "Dashboard" at bounding box center [67, 94] width 53 height 35
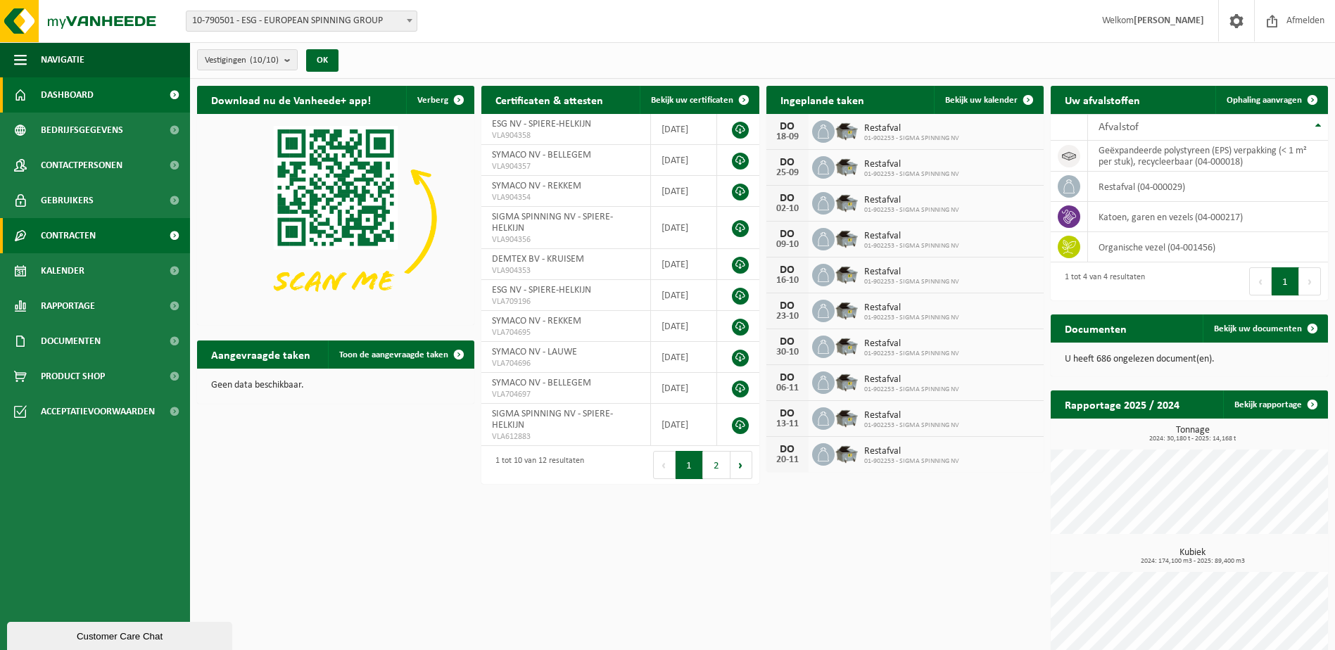
click at [88, 232] on span "Contracten" at bounding box center [68, 235] width 55 height 35
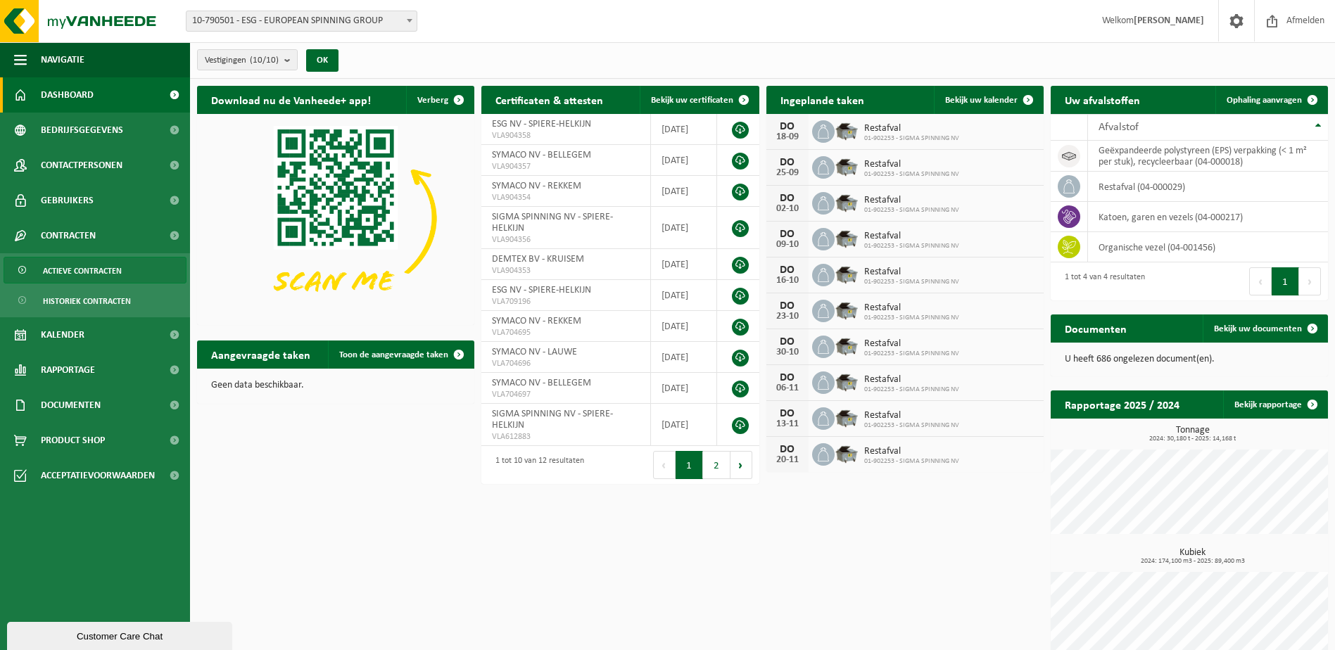
click at [98, 272] on span "Actieve contracten" at bounding box center [82, 271] width 79 height 27
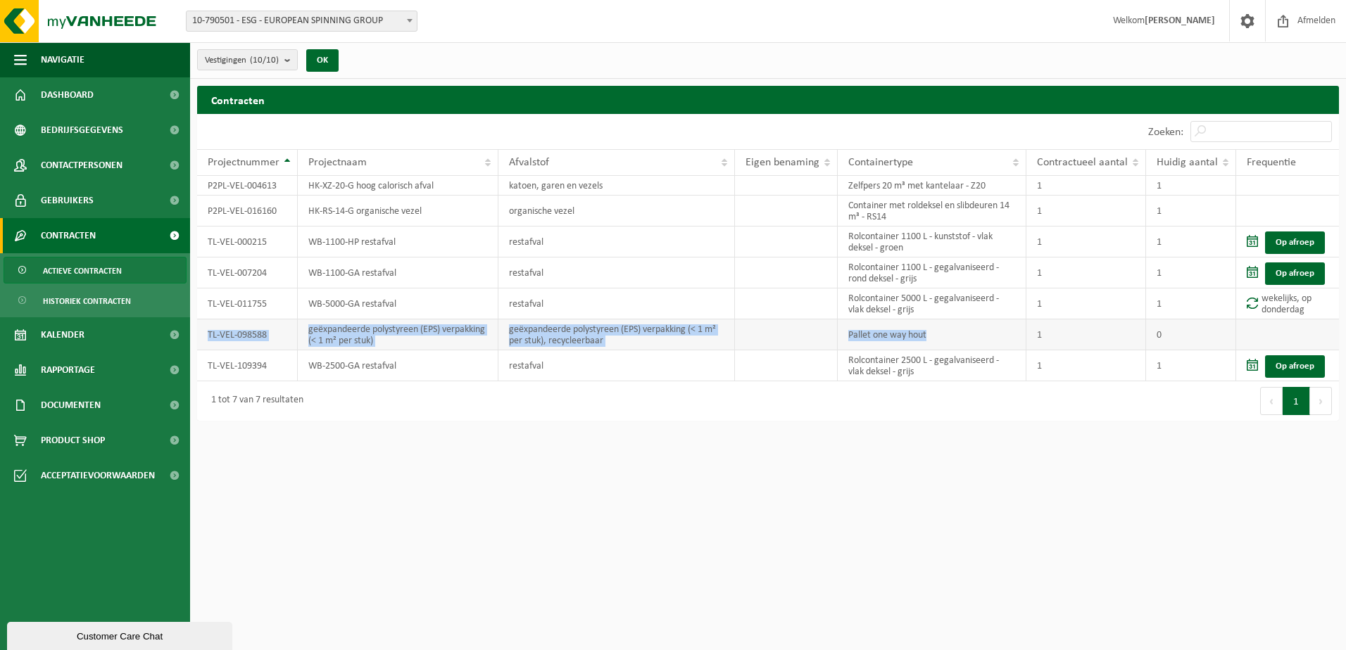
drag, startPoint x: 207, startPoint y: 331, endPoint x: 992, endPoint y: 337, distance: 784.7
click at [992, 337] on tr "TL-VEL-098588 geëxpandeerde polystyreen (EPS) verpakking (< 1 m² per stuk) geëx…" at bounding box center [768, 335] width 1142 height 31
copy tr "TL-VEL-098588 geëxpandeerde polystyreen (EPS) verpakking (< 1 m² per stuk) geëx…"
